Goal: Task Accomplishment & Management: Use online tool/utility

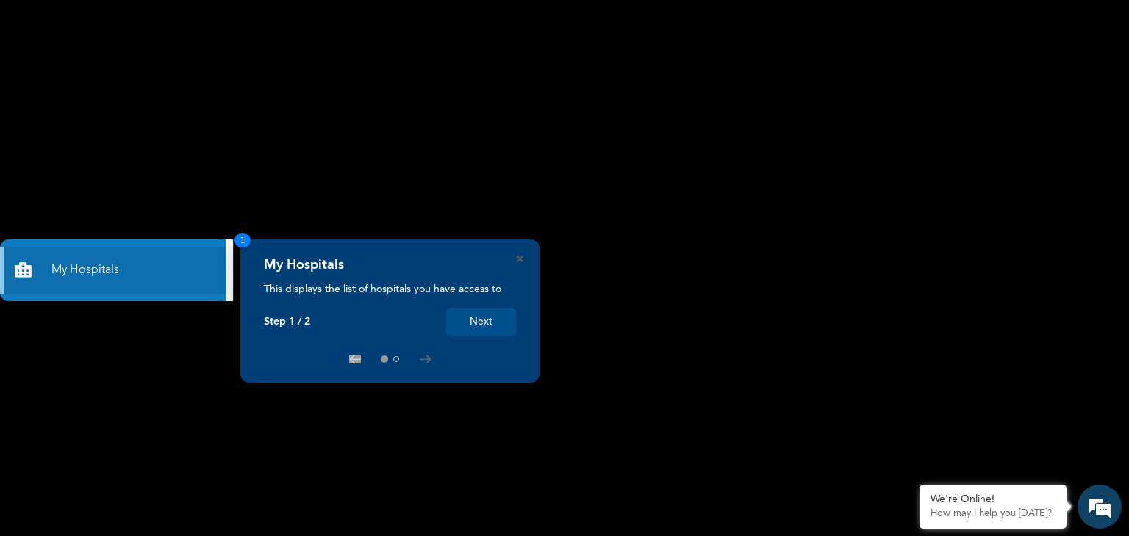
click at [480, 326] on button "Next" at bounding box center [481, 322] width 70 height 27
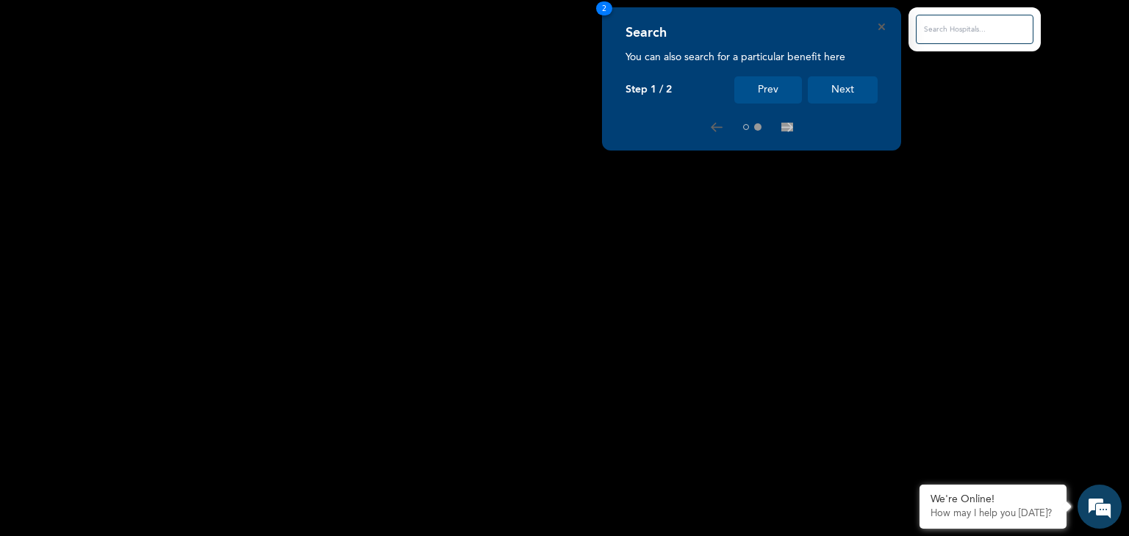
click at [833, 80] on button "Next" at bounding box center [843, 89] width 70 height 27
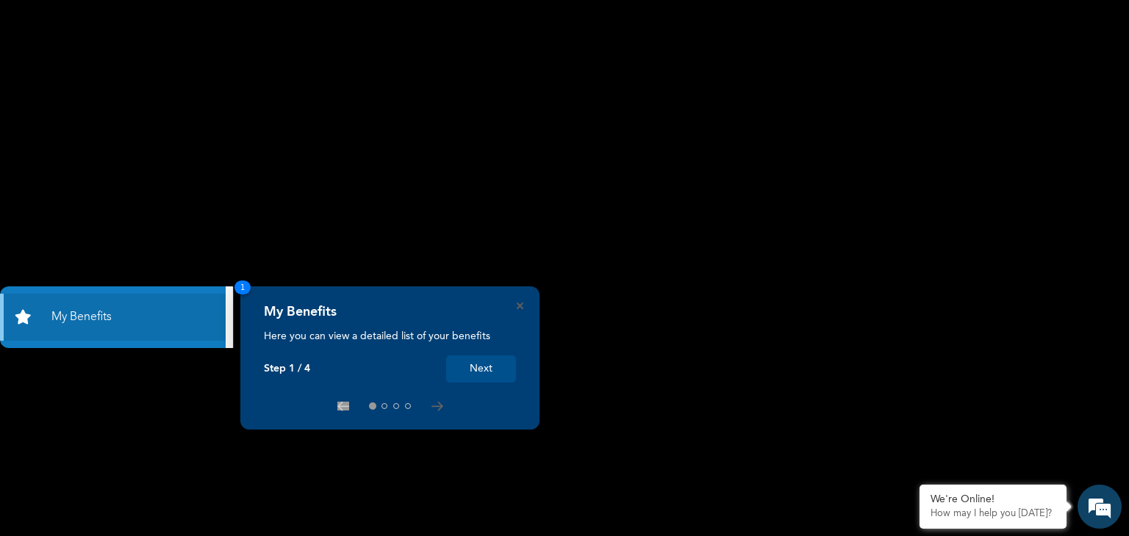
click at [476, 378] on button "Next" at bounding box center [481, 369] width 70 height 27
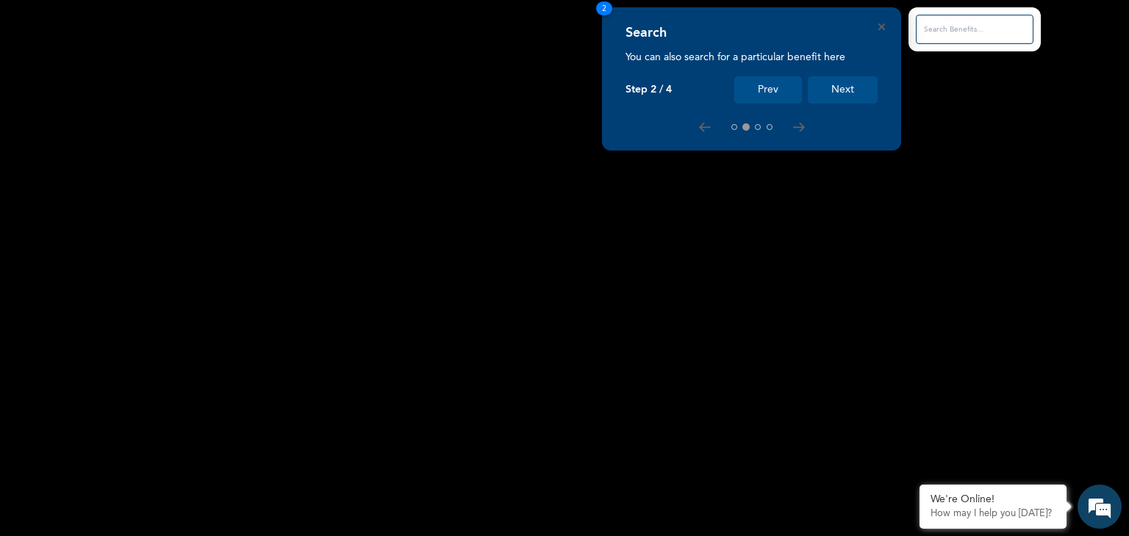
click at [823, 95] on button "Next" at bounding box center [843, 89] width 70 height 27
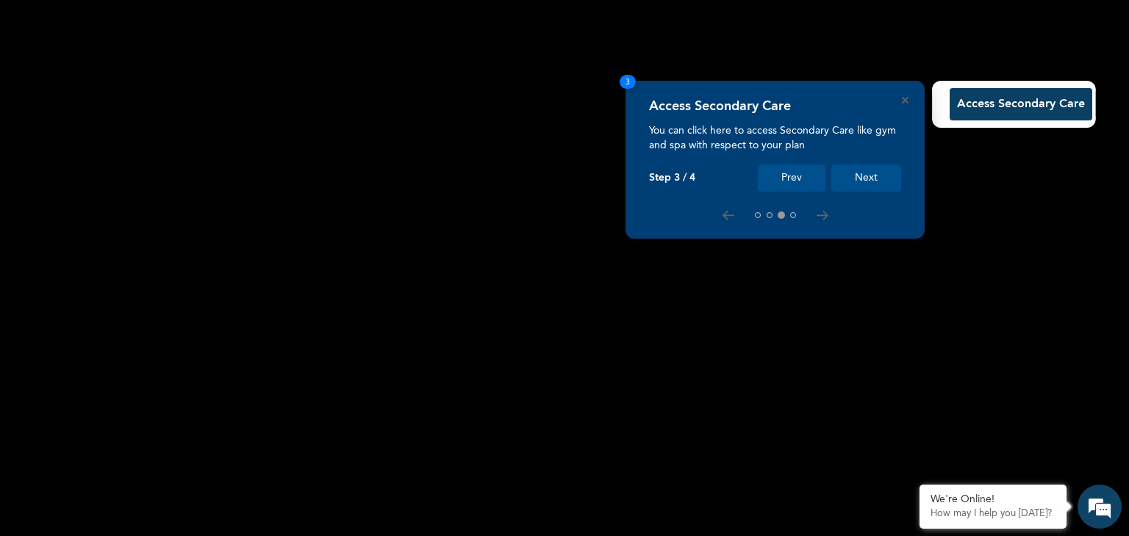
click at [869, 179] on button "Next" at bounding box center [866, 178] width 70 height 27
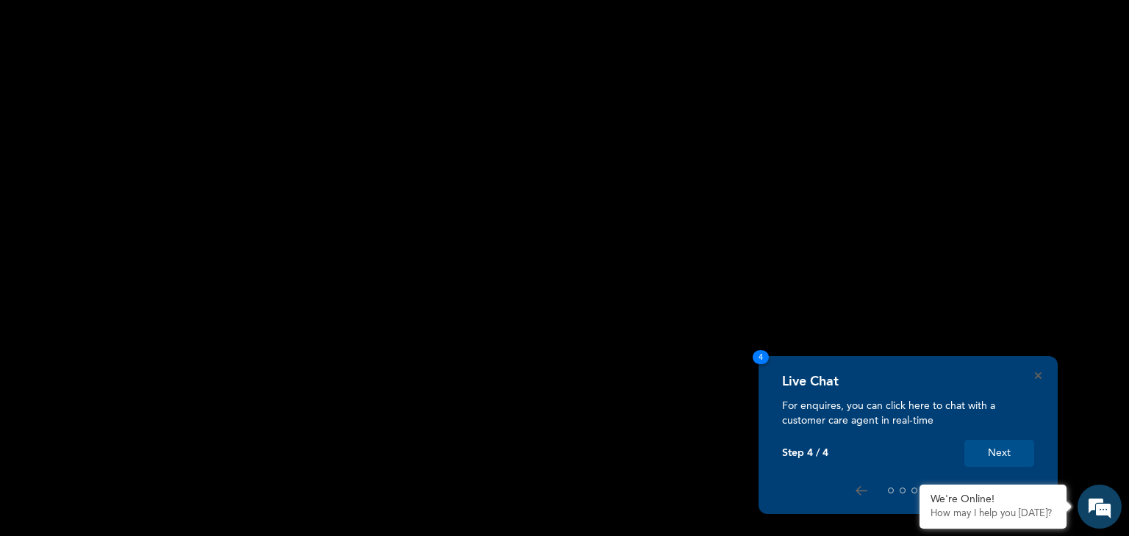
click at [995, 451] on button "Next" at bounding box center [999, 453] width 70 height 27
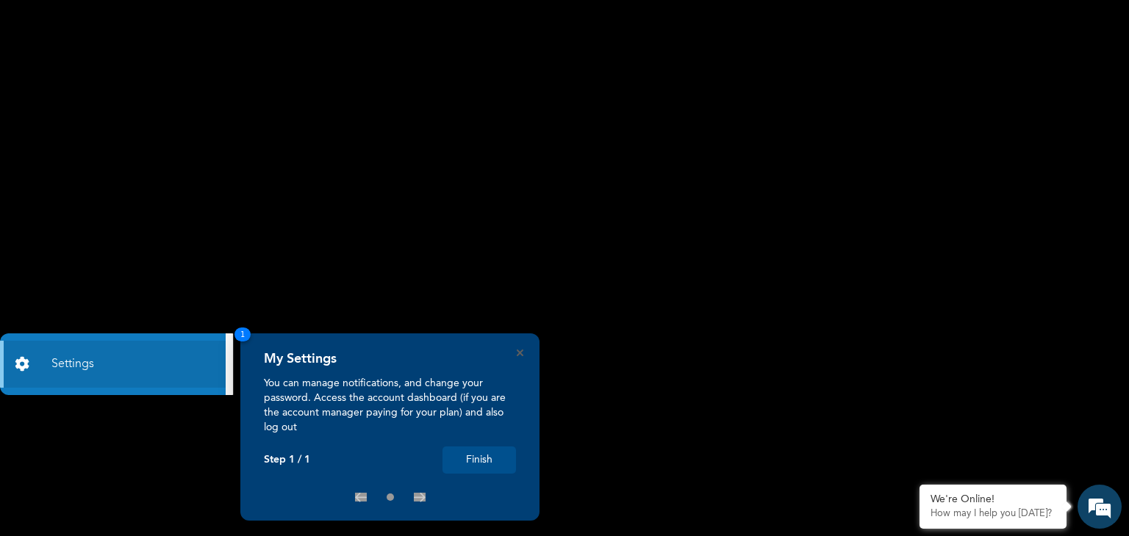
click at [474, 467] on button "Finish" at bounding box center [478, 460] width 73 height 27
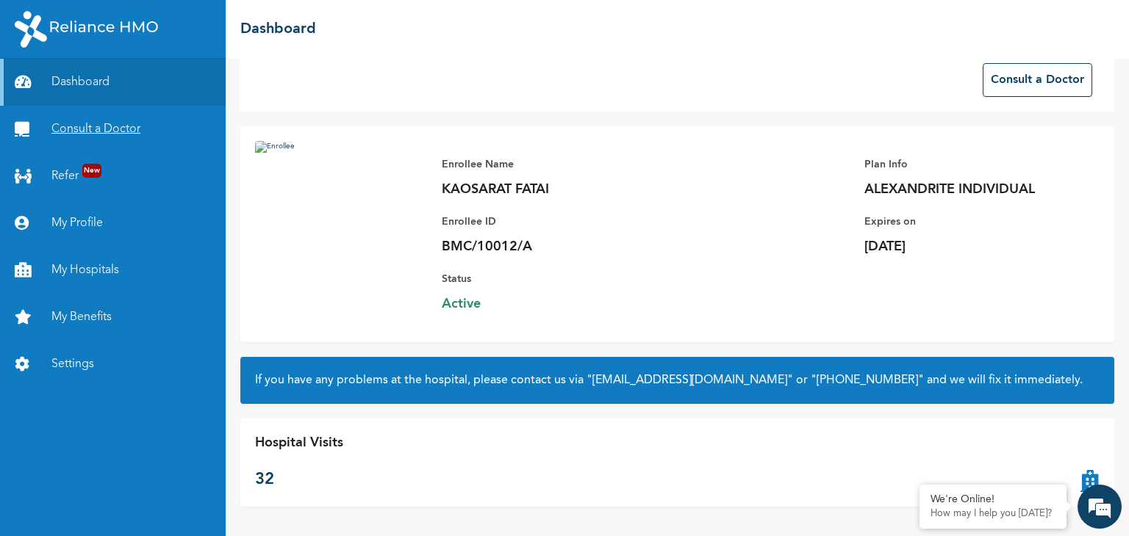
click at [133, 127] on link "Consult a Doctor" at bounding box center [113, 129] width 226 height 47
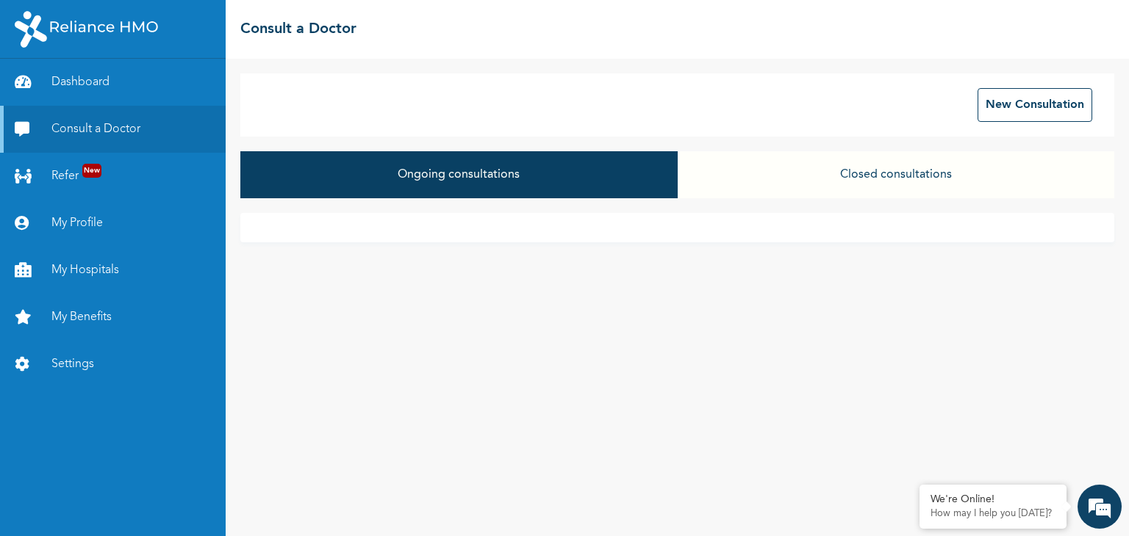
click at [873, 174] on button "Closed consultations" at bounding box center [895, 174] width 436 height 47
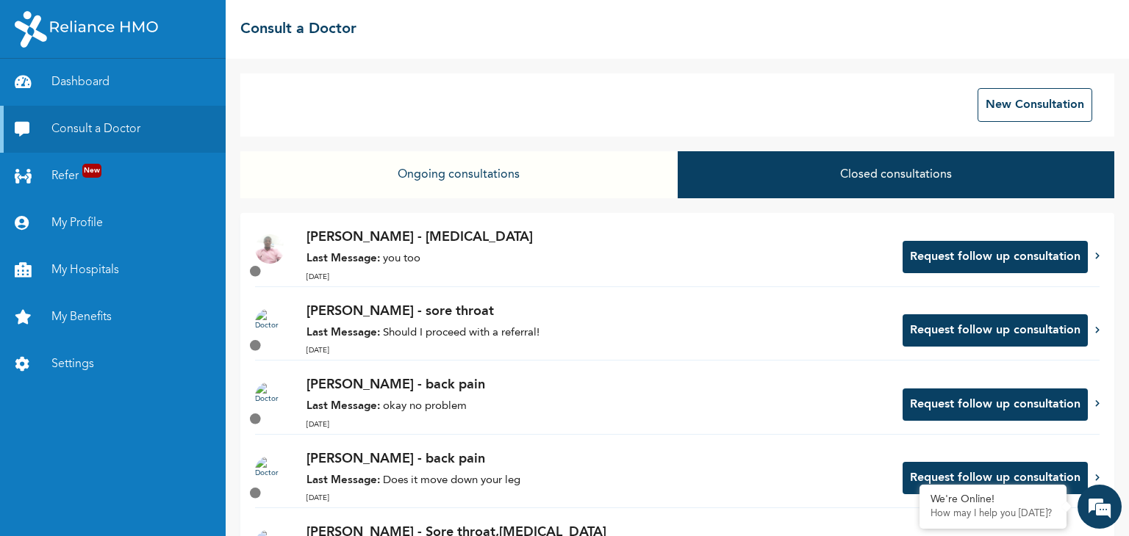
click at [466, 181] on button "Ongoing consultations" at bounding box center [458, 174] width 436 height 47
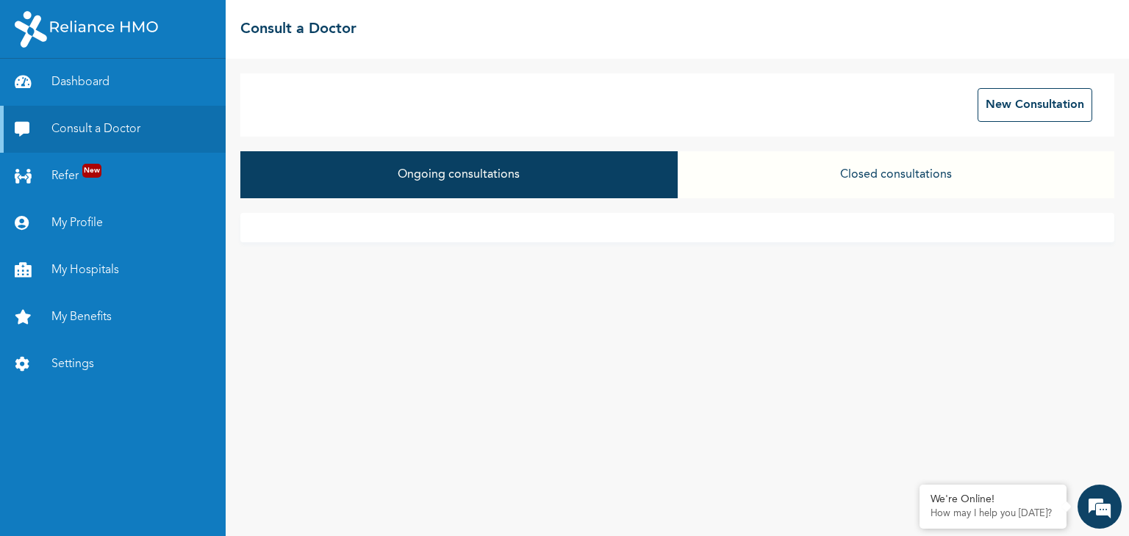
click at [733, 65] on div "New Consultation Ongoing consultations Closed consultations" at bounding box center [677, 298] width 903 height 478
